Goal: Transaction & Acquisition: Purchase product/service

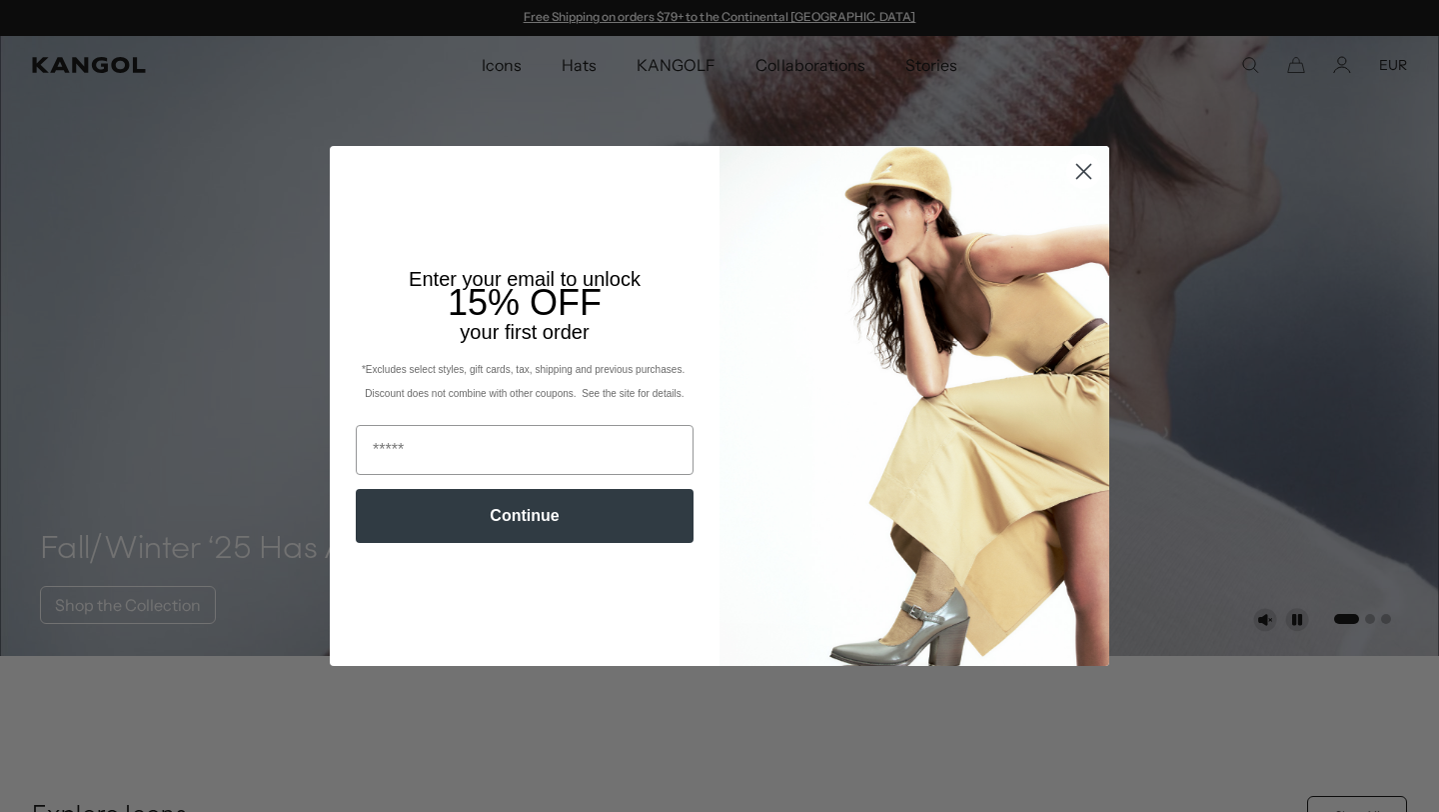
click at [1084, 174] on circle "Close dialog" at bounding box center [1083, 171] width 33 height 33
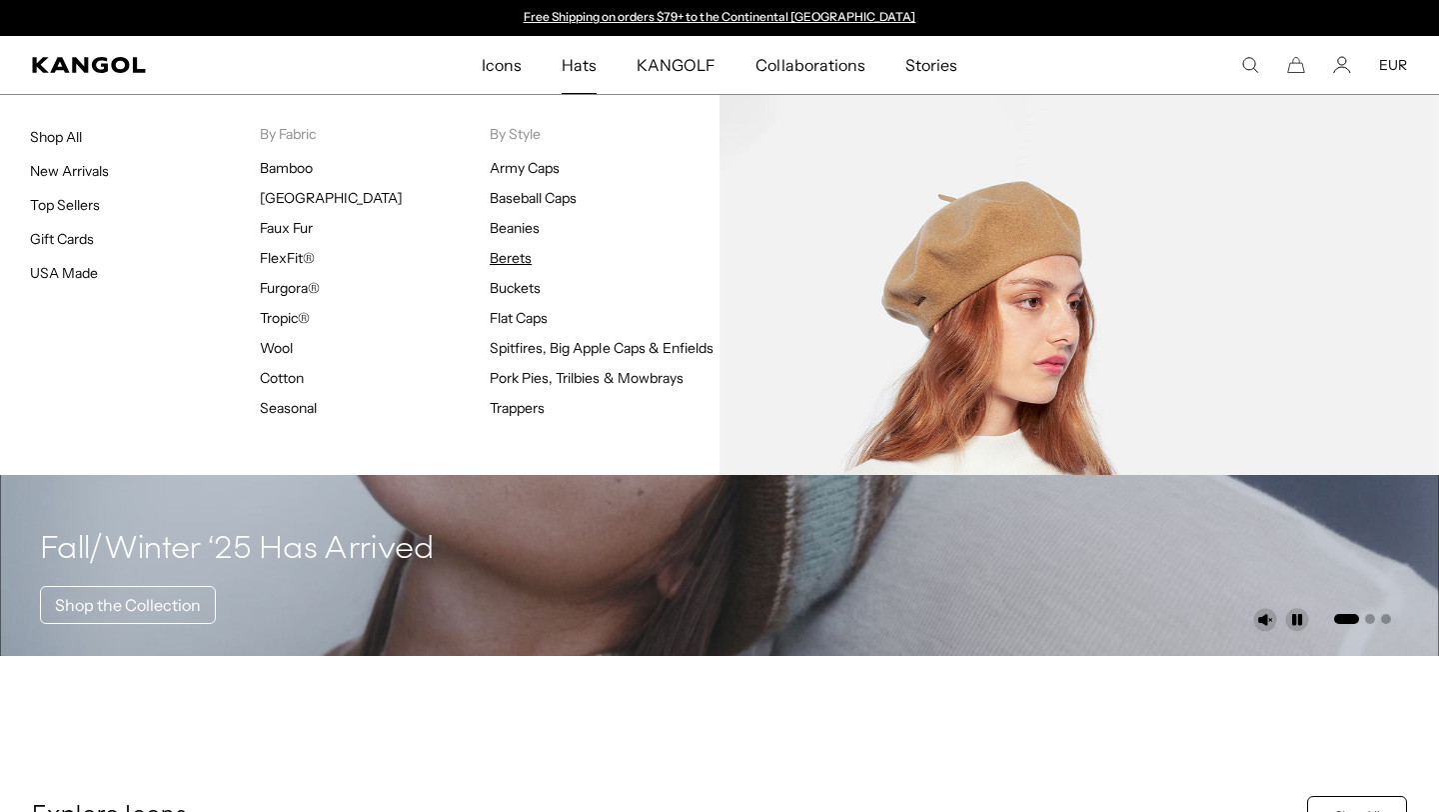
click at [508, 256] on link "Berets" at bounding box center [511, 258] width 42 height 18
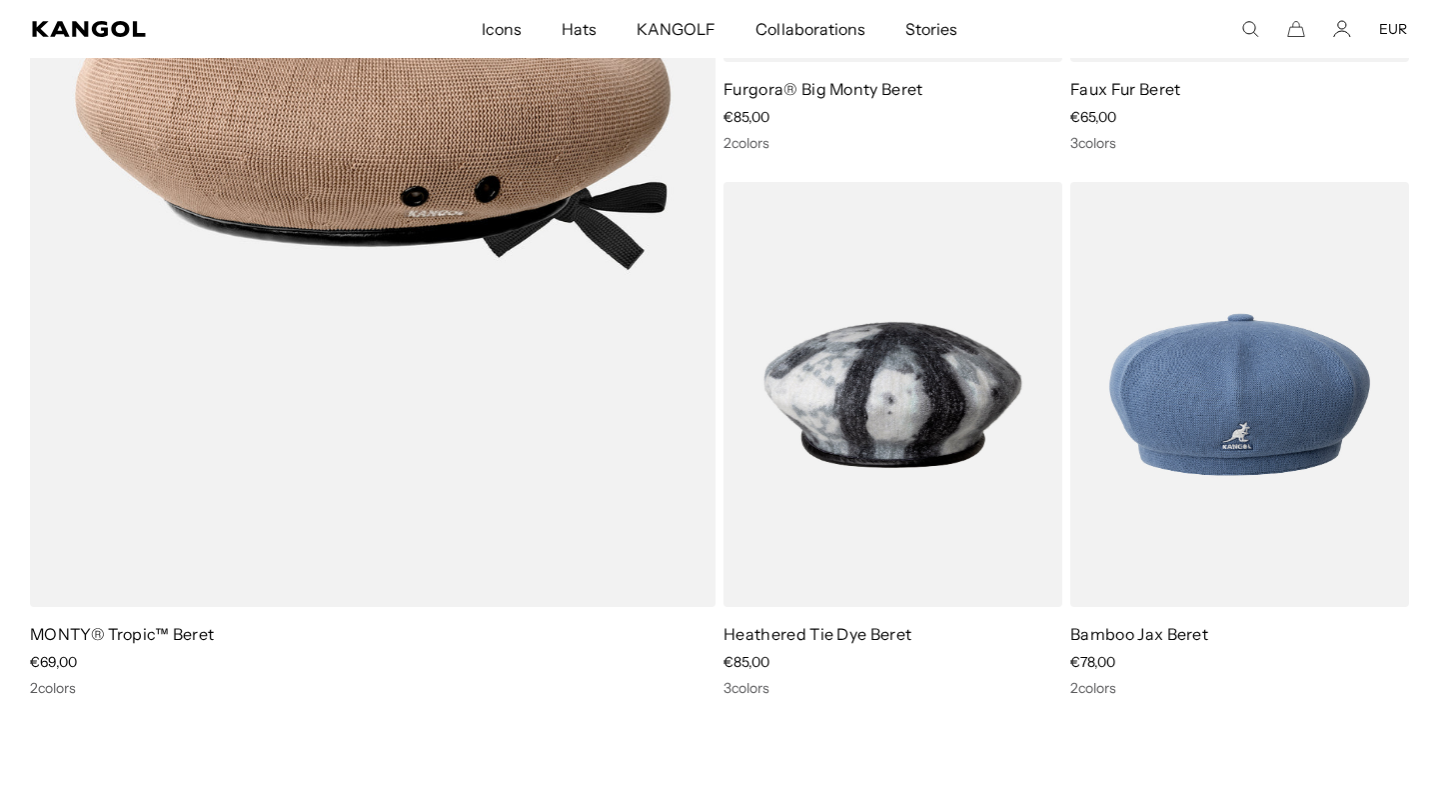
scroll to position [1518, 0]
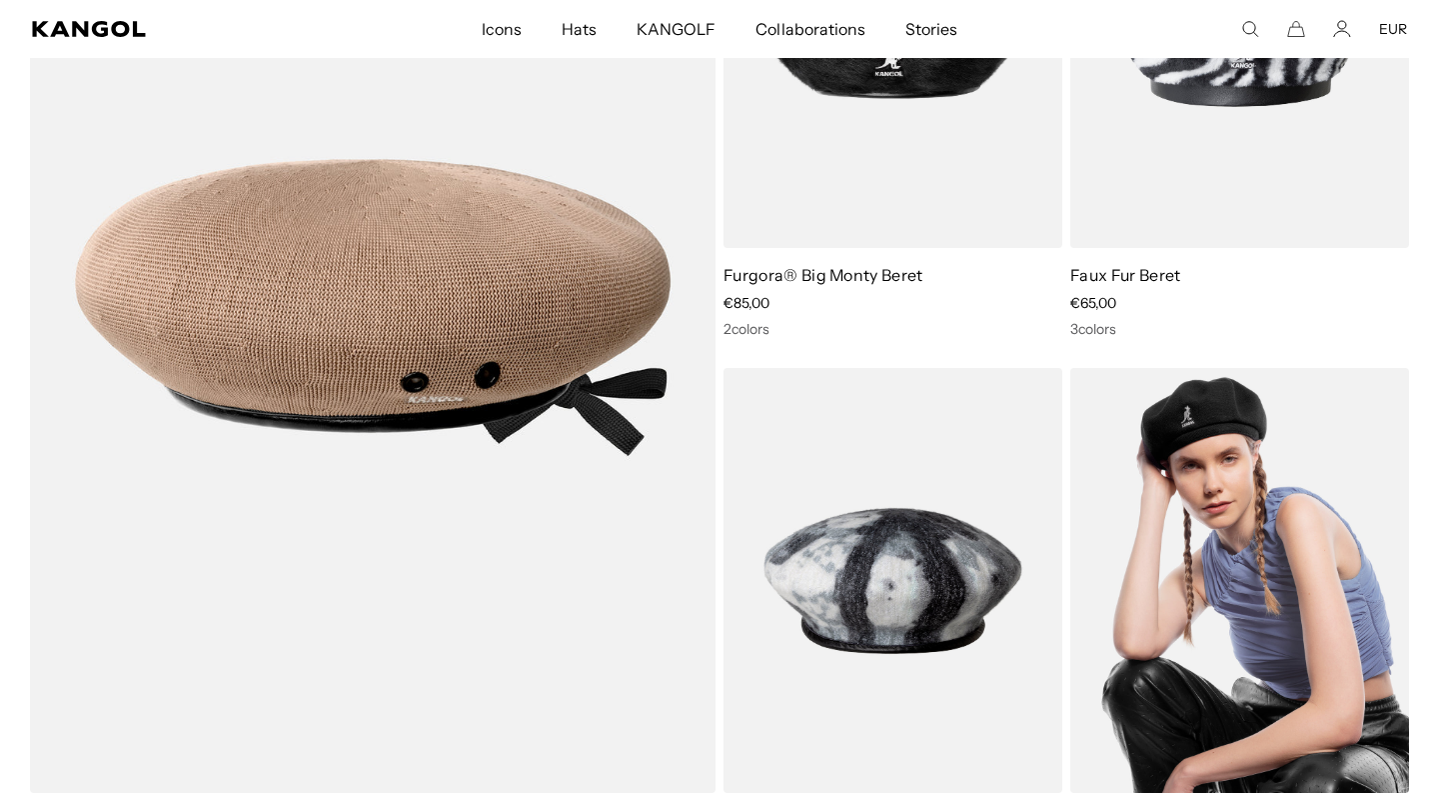
click at [1245, 532] on img at bounding box center [1239, 581] width 339 height 426
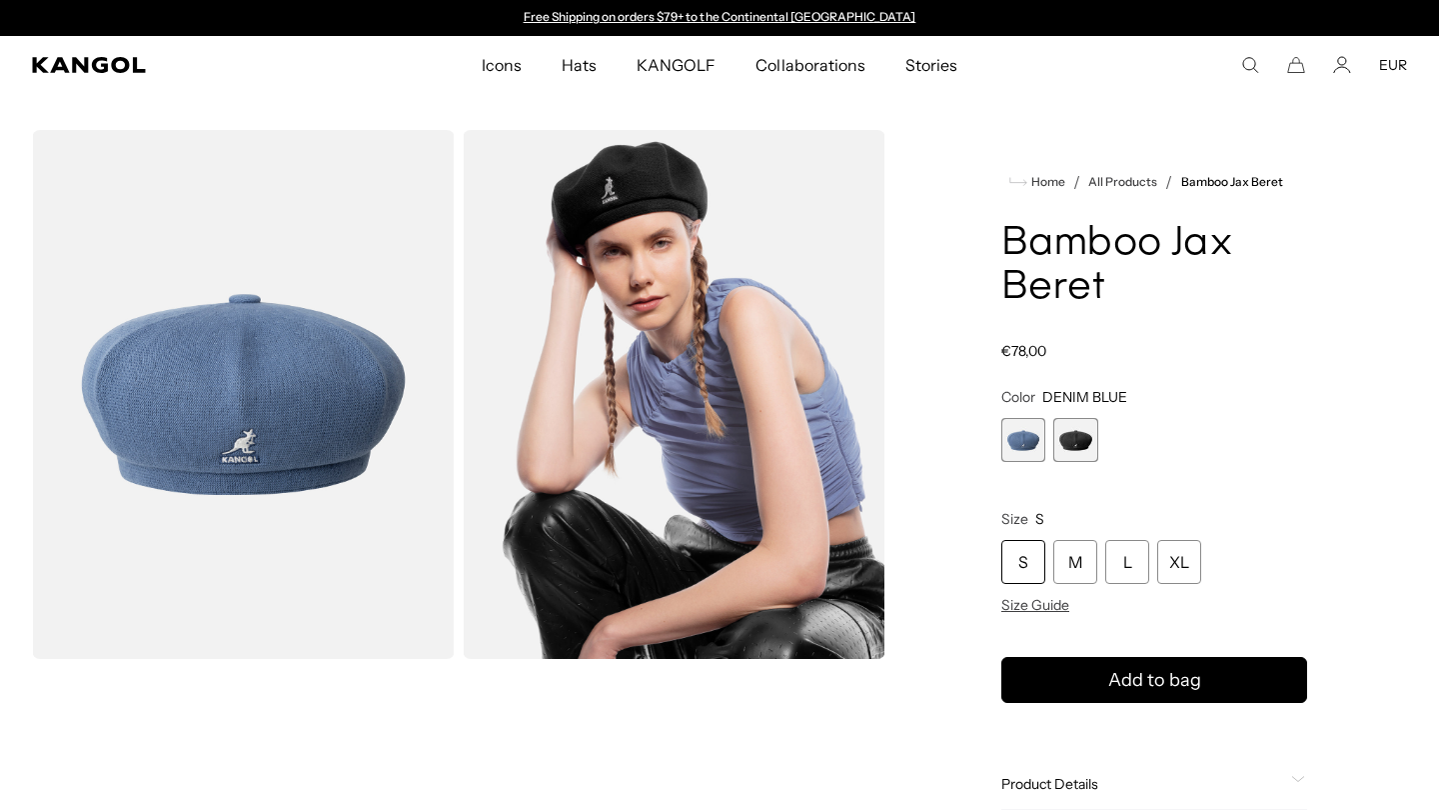
click at [1080, 449] on span "2 of 2" at bounding box center [1075, 440] width 44 height 44
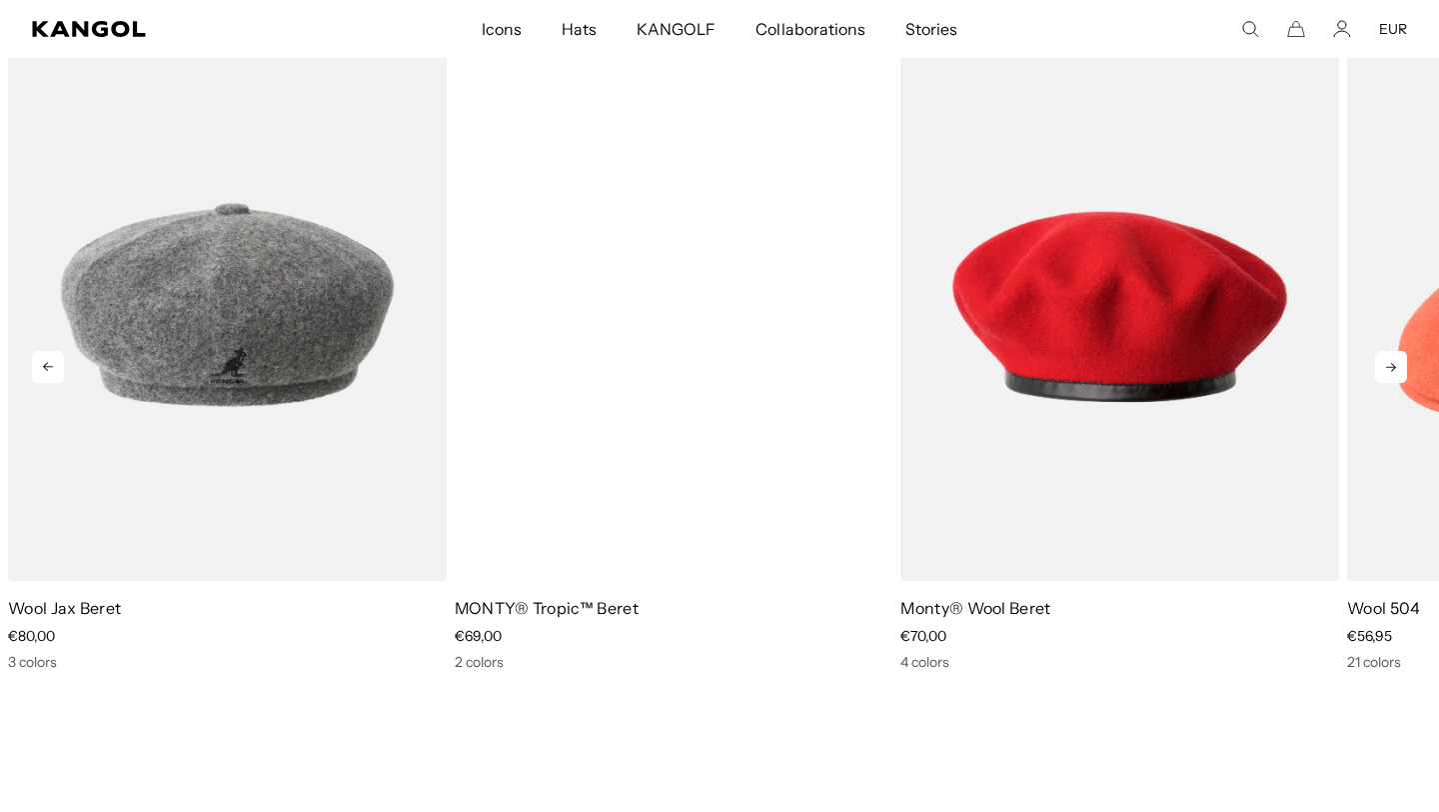
scroll to position [0, 412]
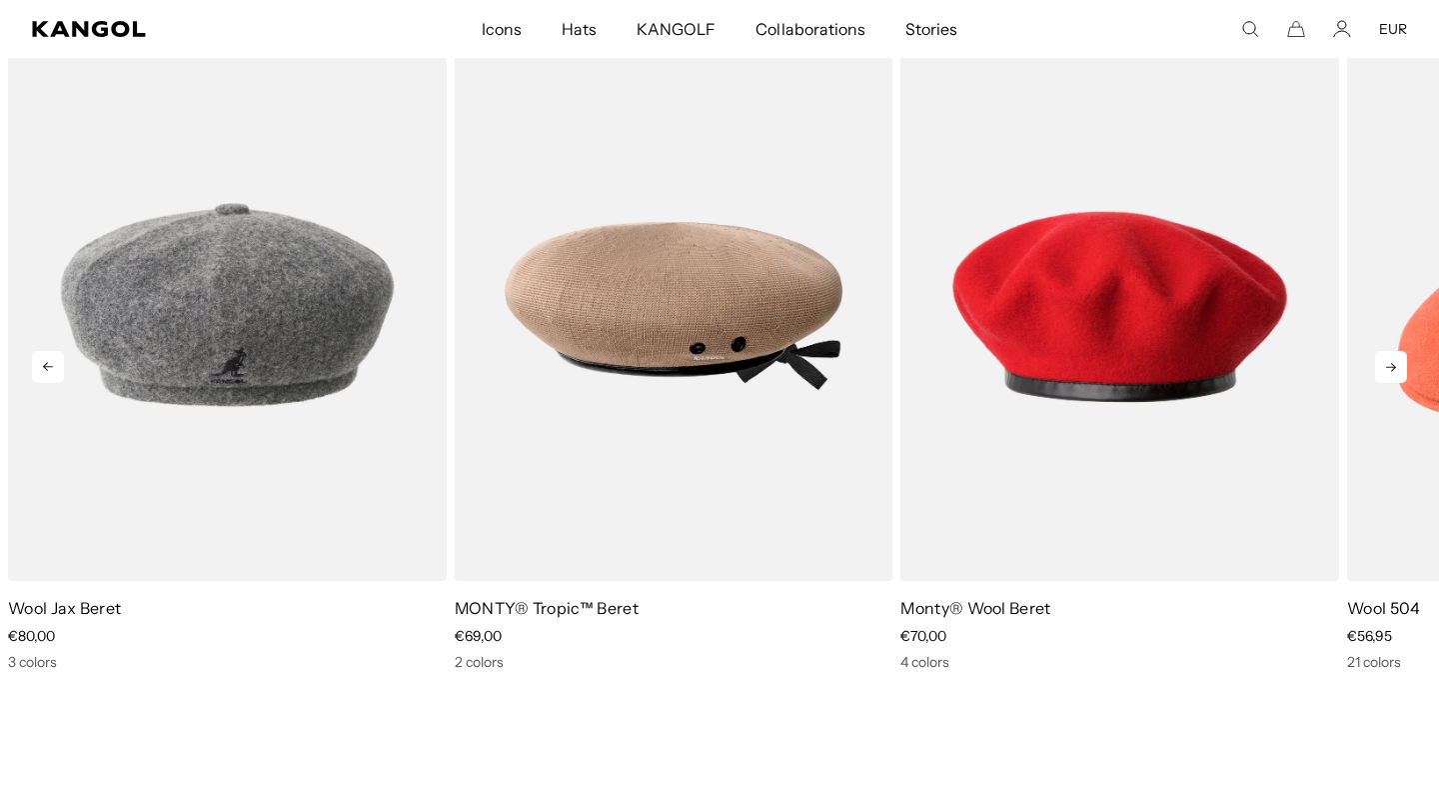
click at [1388, 368] on icon at bounding box center [1391, 367] width 32 height 32
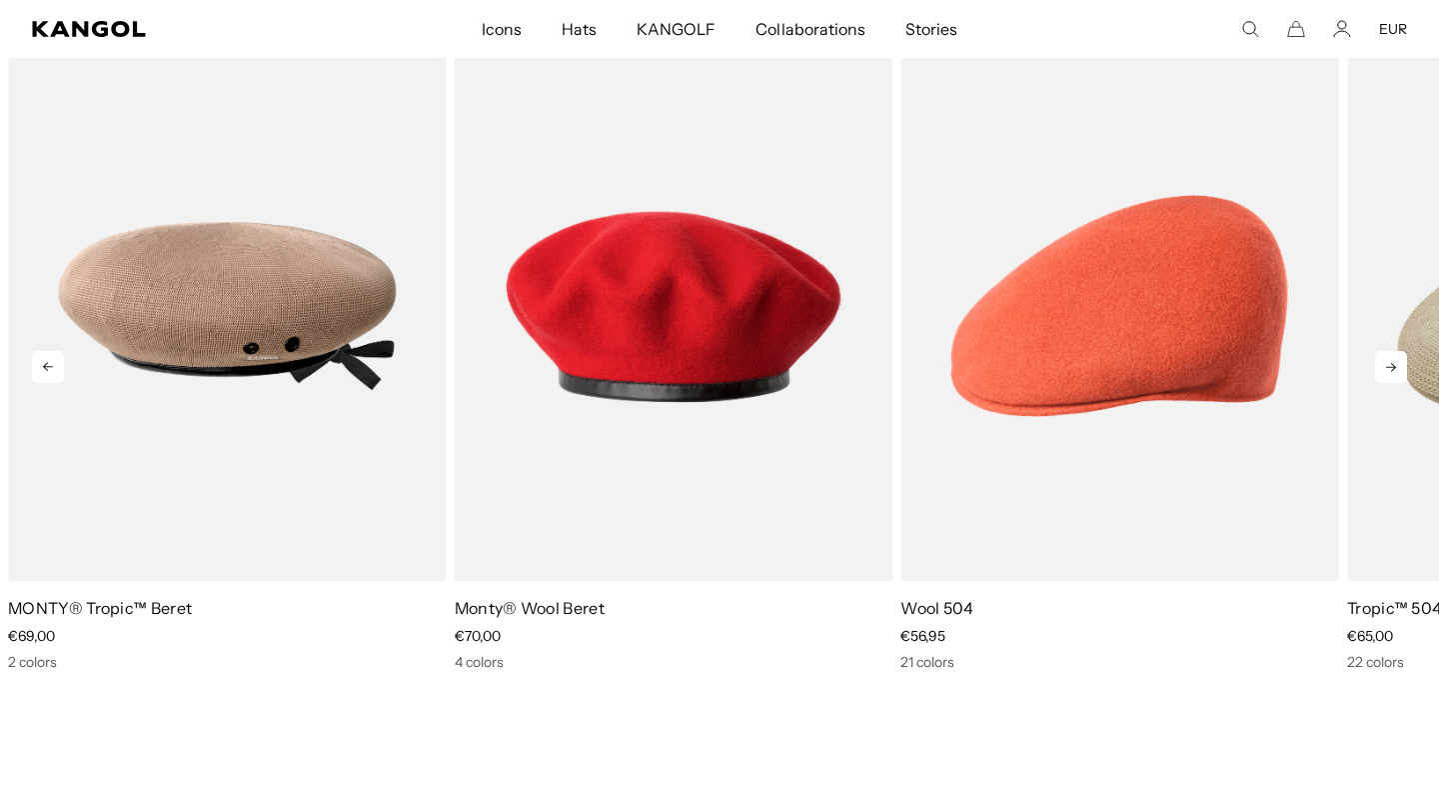
click at [1388, 363] on icon at bounding box center [1391, 367] width 32 height 32
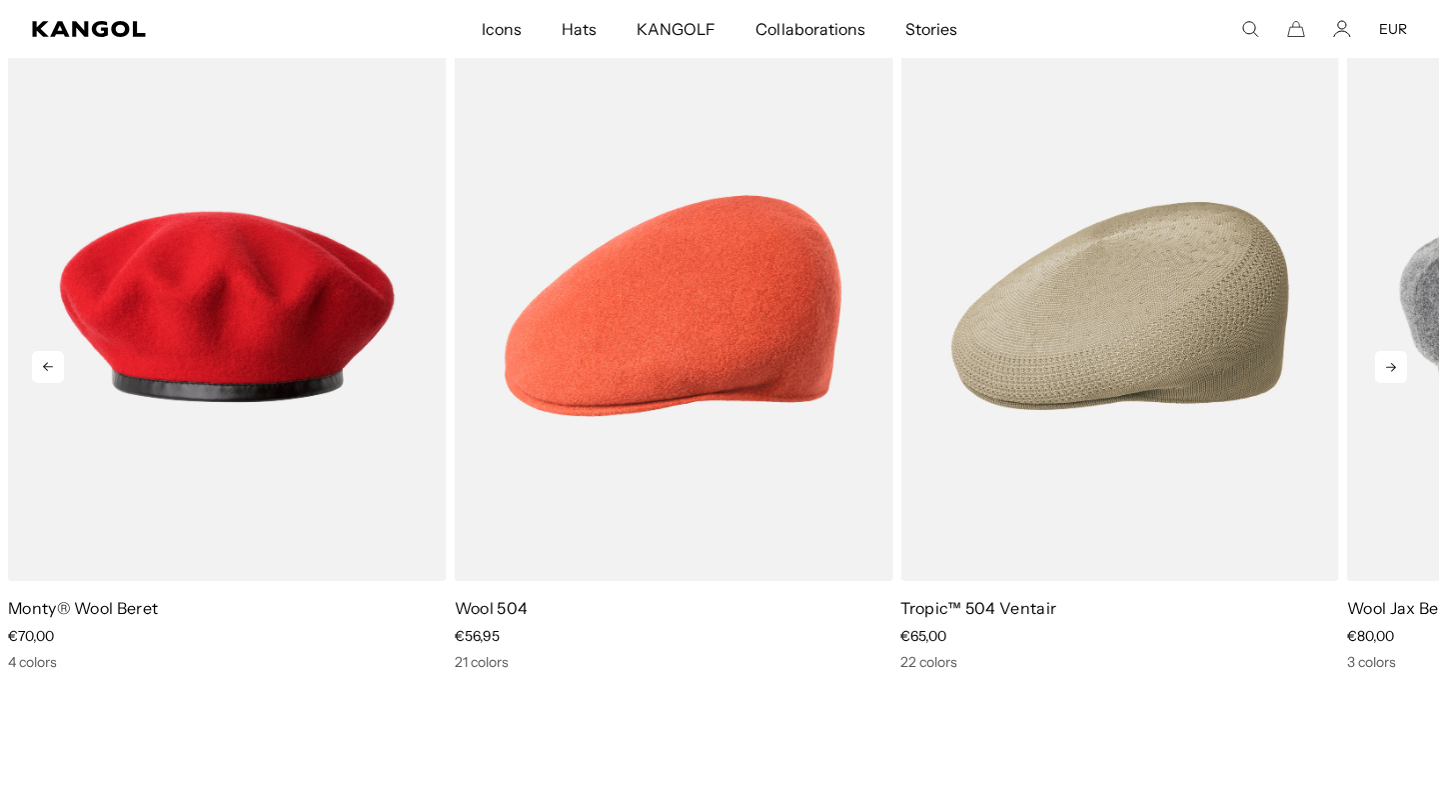
click at [1388, 363] on icon at bounding box center [1391, 367] width 32 height 32
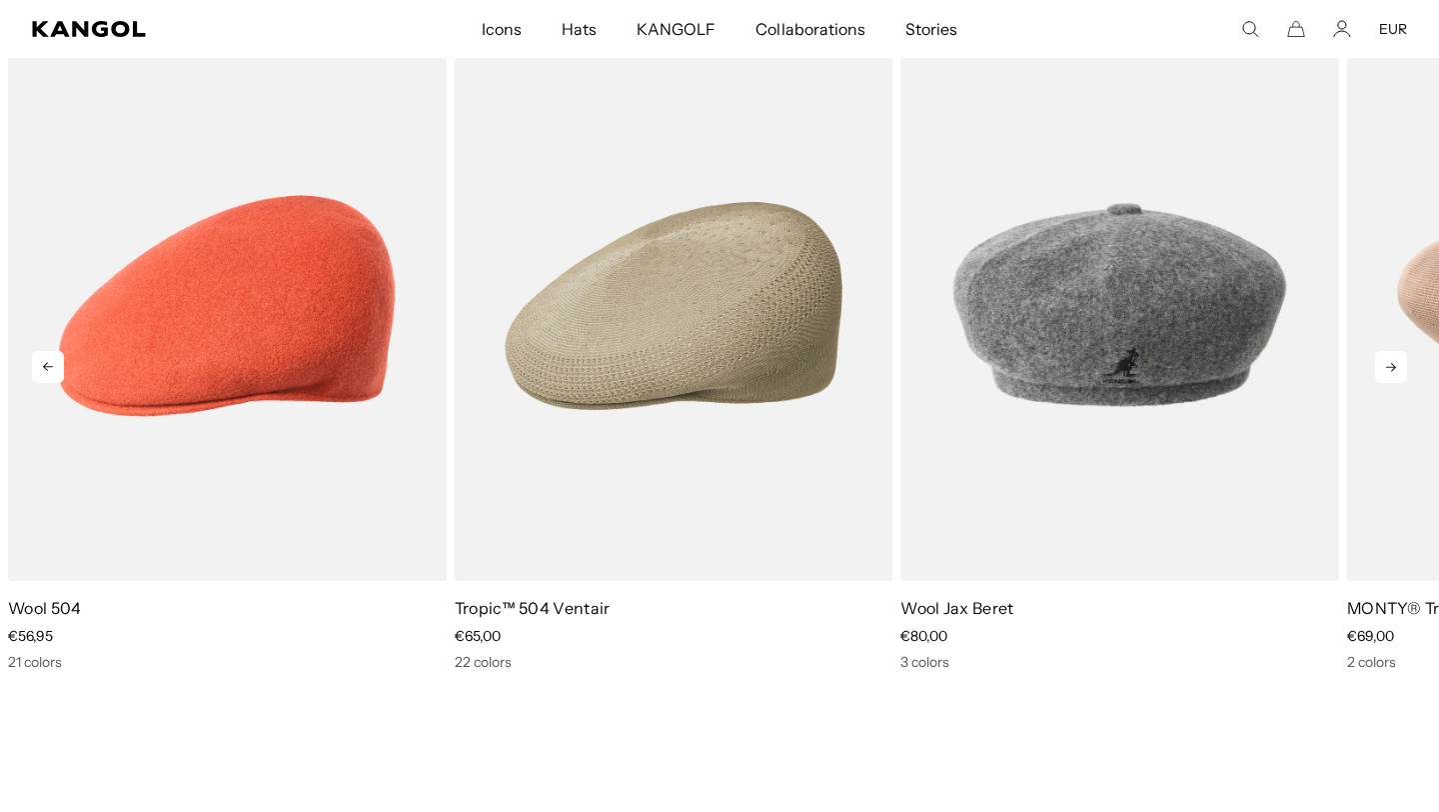
click at [1385, 368] on icon at bounding box center [1391, 367] width 32 height 32
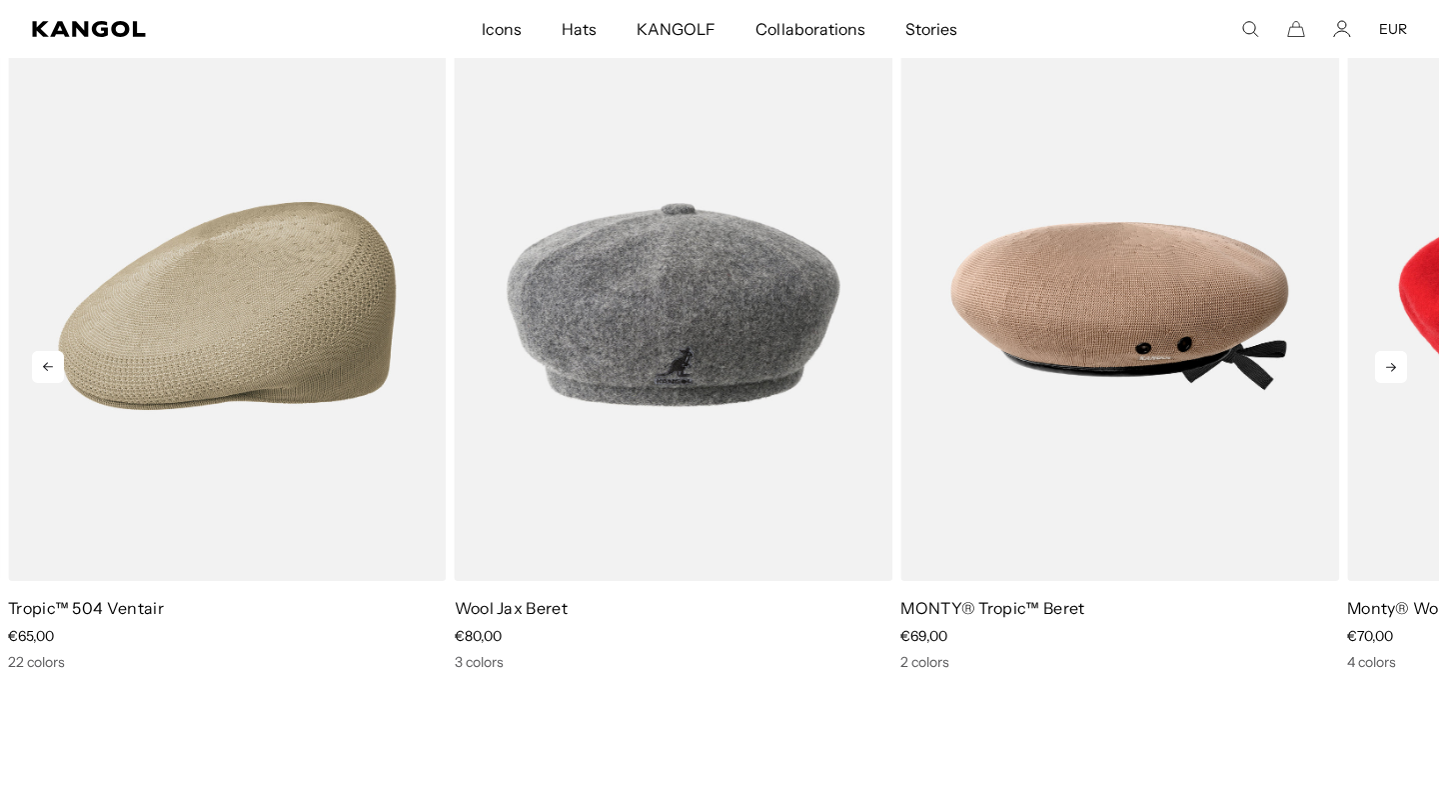
click at [1385, 368] on icon at bounding box center [1391, 367] width 32 height 32
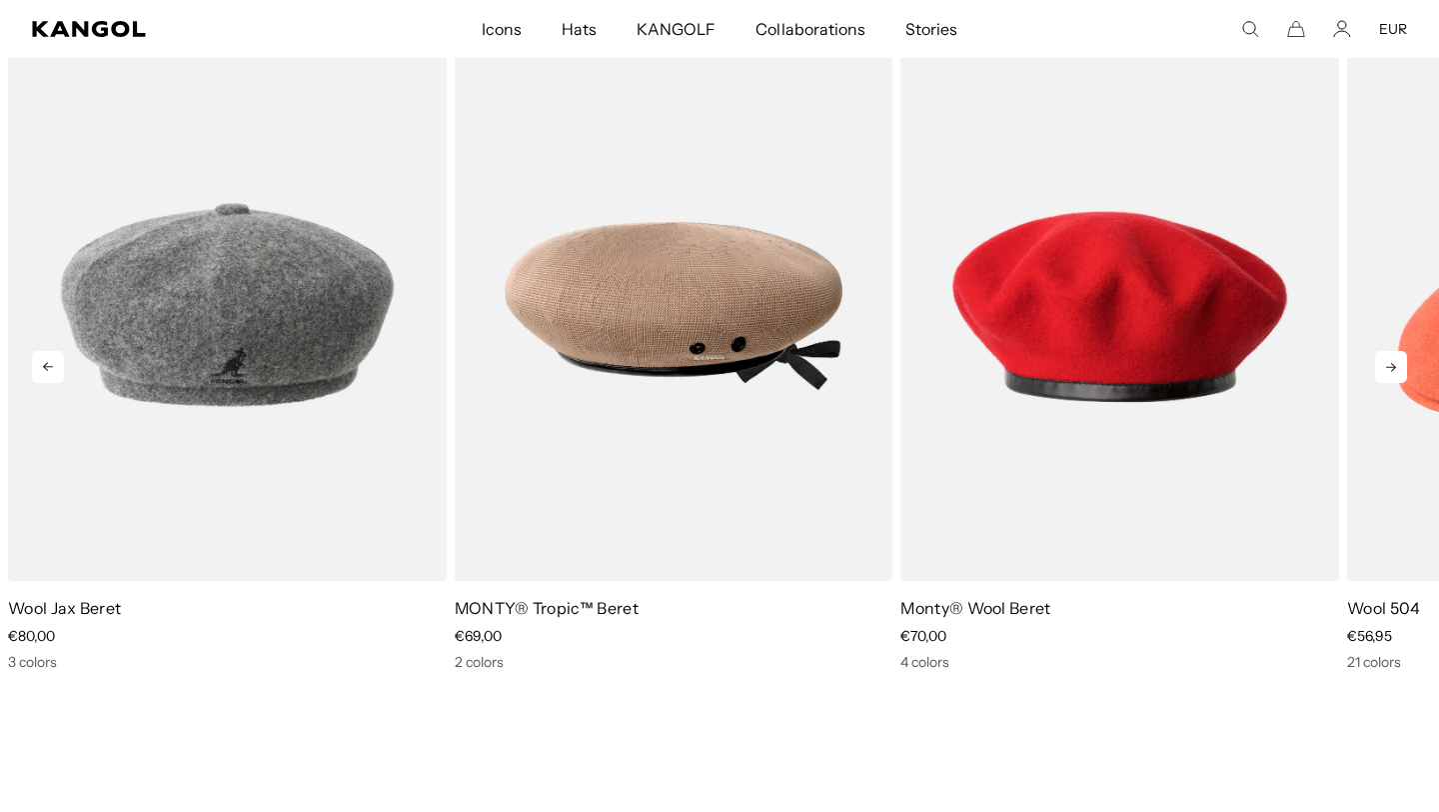
click at [1385, 368] on icon at bounding box center [1391, 367] width 32 height 32
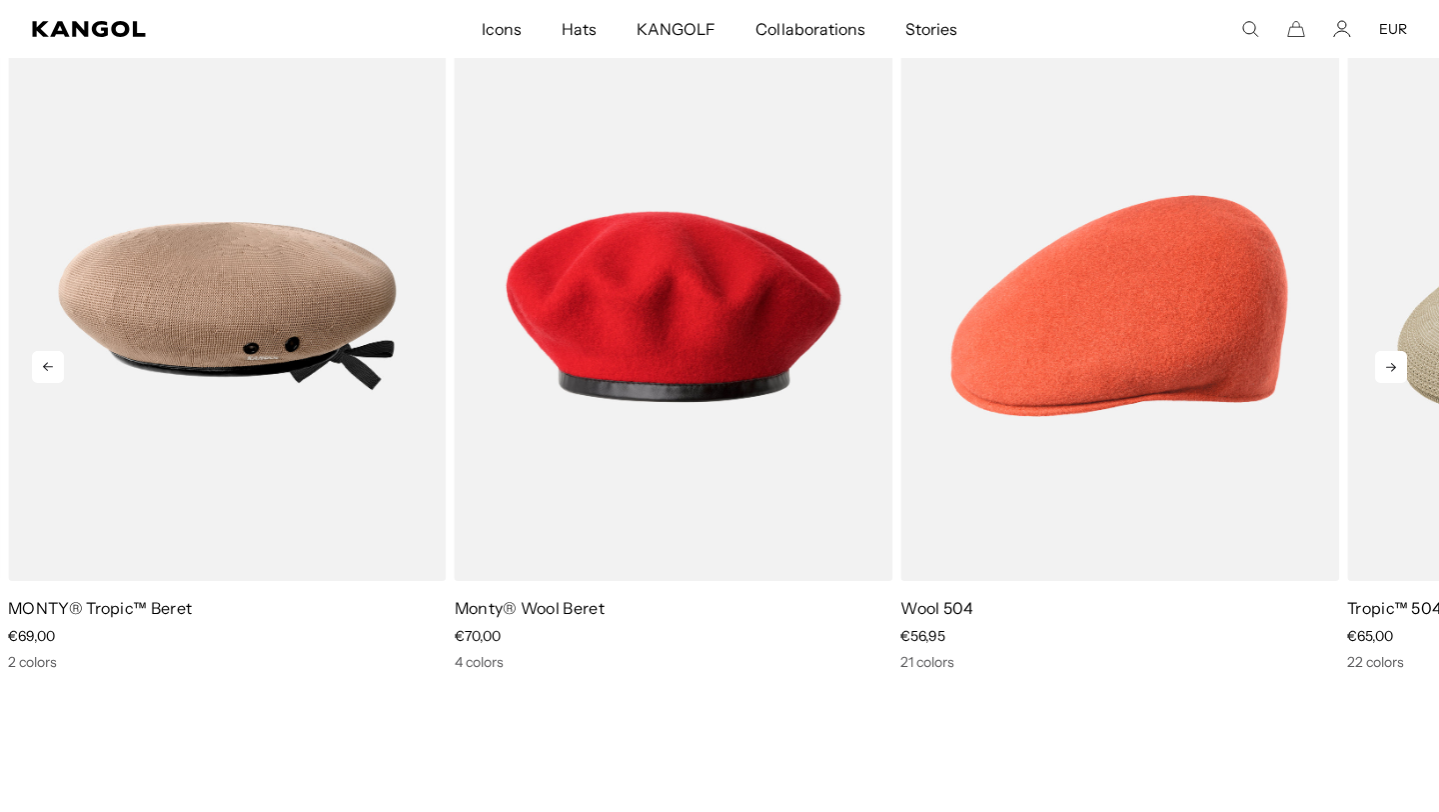
click at [1385, 368] on icon at bounding box center [1391, 367] width 32 height 32
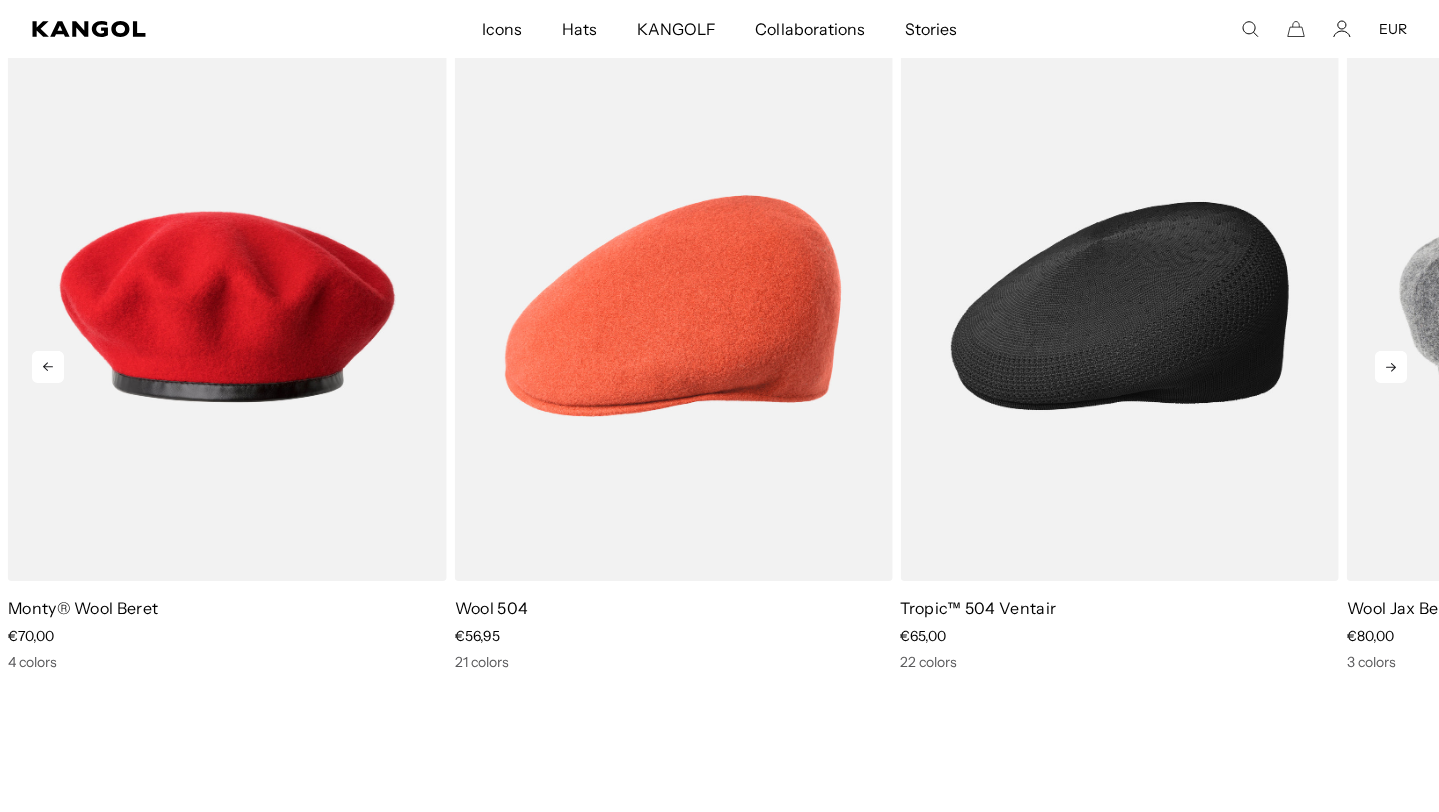
scroll to position [0, 0]
